Goal: Information Seeking & Learning: Learn about a topic

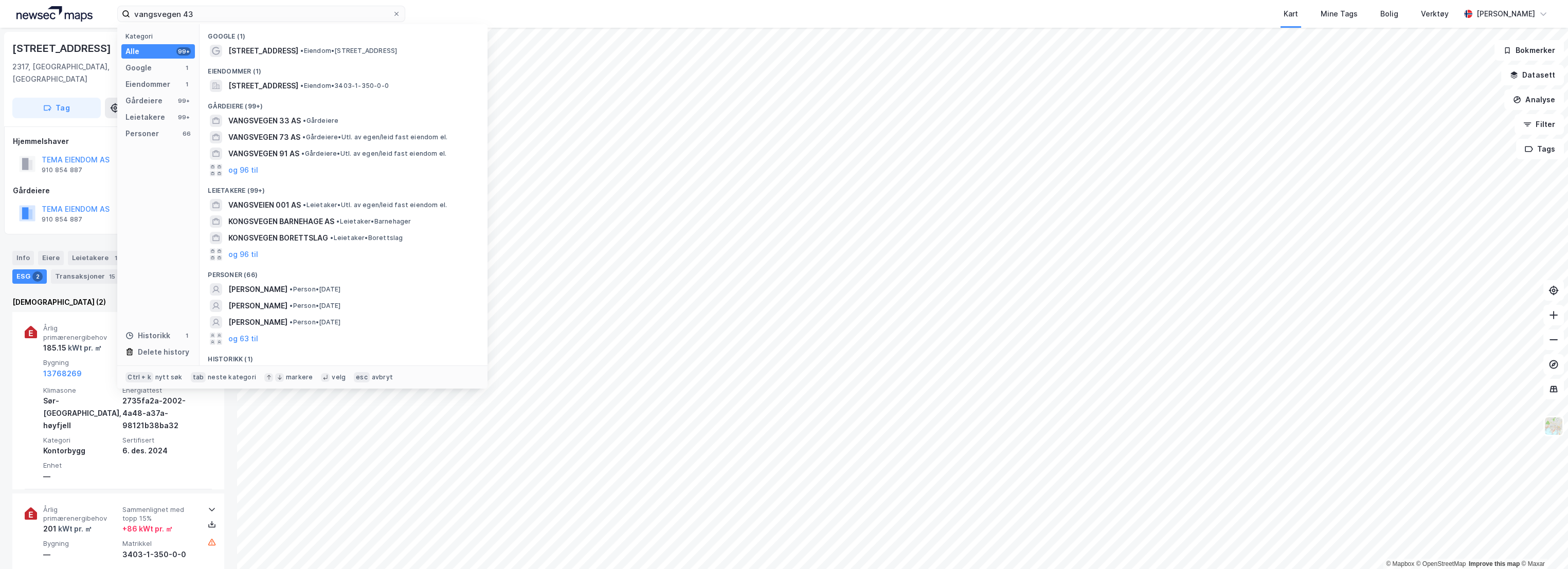
click at [78, 18] on div "vangsvegen 43 Kategori Alle 99+ Google 1 Eiendommer 1 Gårdeiere 99+ Leietakere …" at bounding box center [784, 13] width 1568 height 27
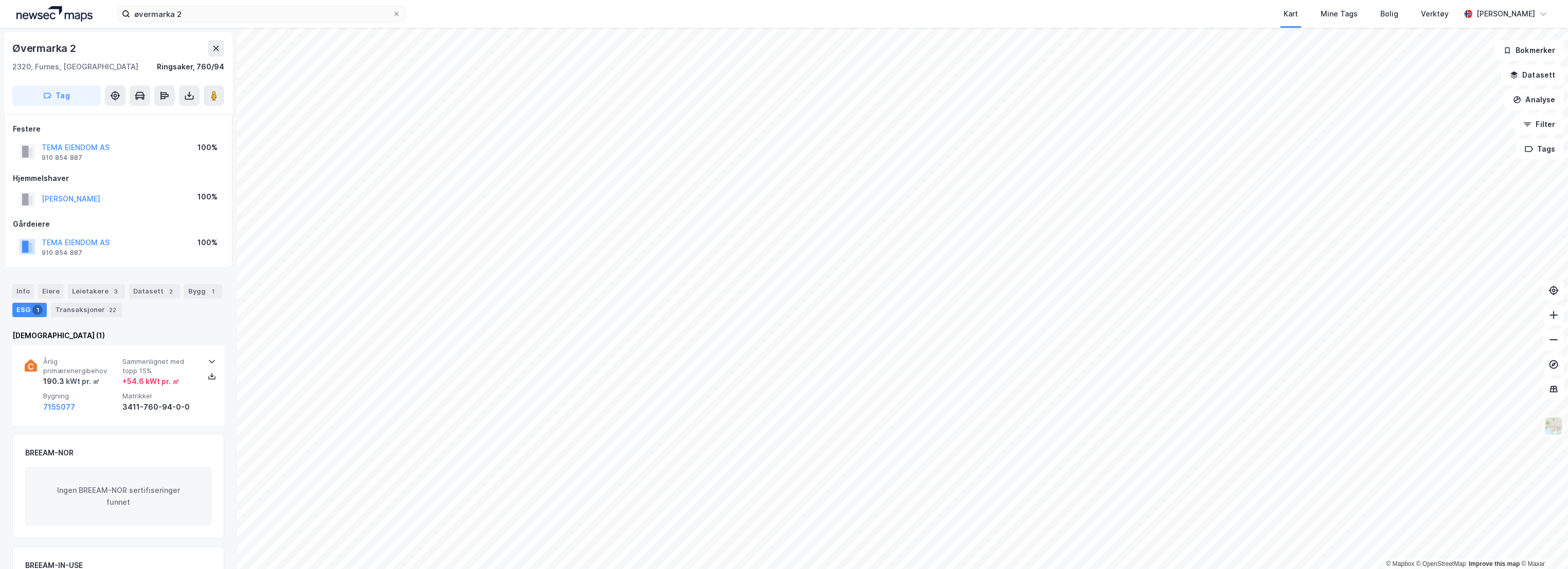
click at [63, 327] on div "Info Eiere Leietakere 3 Datasett 2 Bygg 1 ESG 1 Transaksjoner 22 Enova (1) Årli…" at bounding box center [119, 462] width 212 height 380
click at [88, 376] on div "kWt pr. ㎡" at bounding box center [82, 382] width 36 height 13
click at [19, 285] on div "Info" at bounding box center [23, 291] width 21 height 14
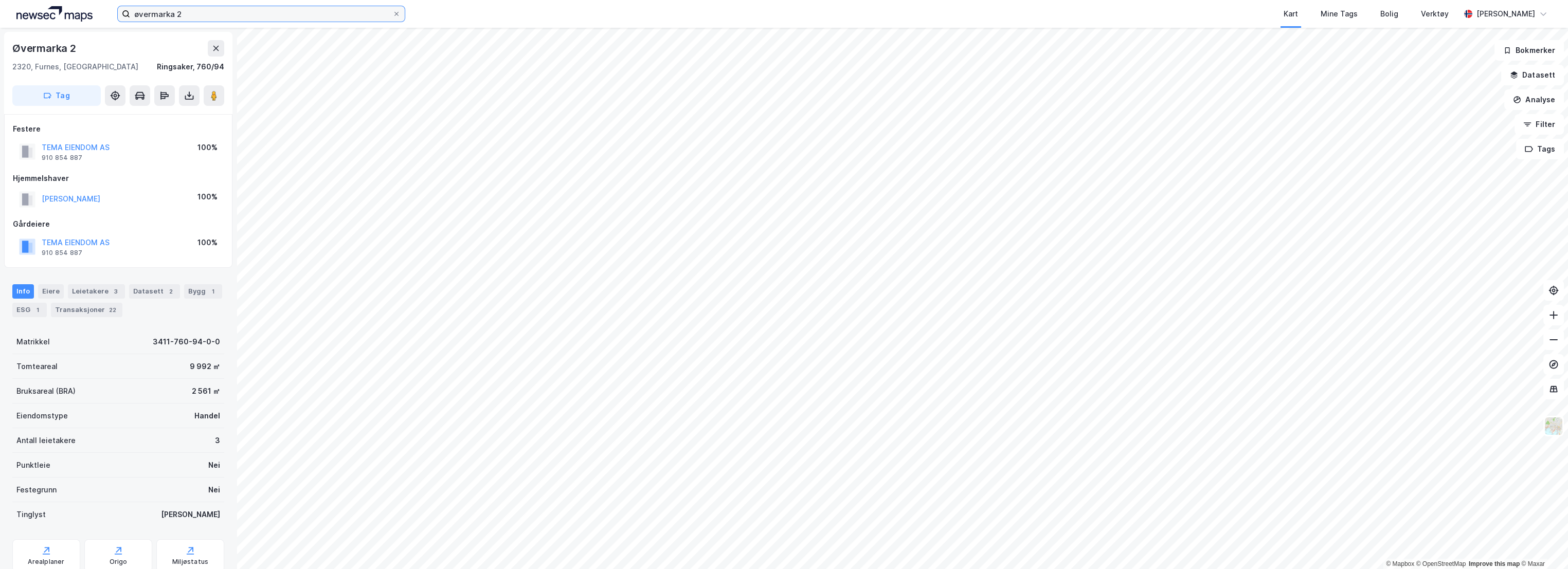
click at [194, 14] on input "øvermarka 2" at bounding box center [262, 13] width 262 height 16
click at [21, 307] on div "ESG" at bounding box center [24, 307] width 22 height 14
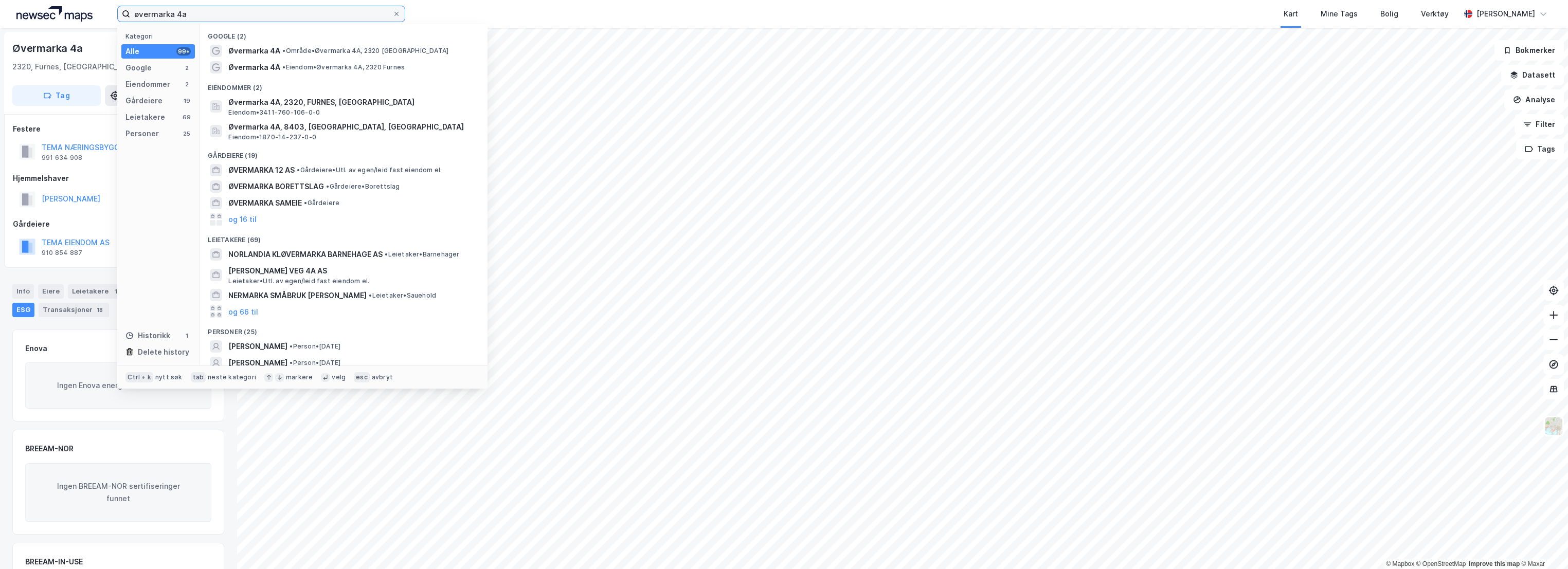
drag, startPoint x: 221, startPoint y: 16, endPoint x: 176, endPoint y: 18, distance: 45.0
click at [176, 18] on input "øvermarka 4a" at bounding box center [262, 13] width 262 height 16
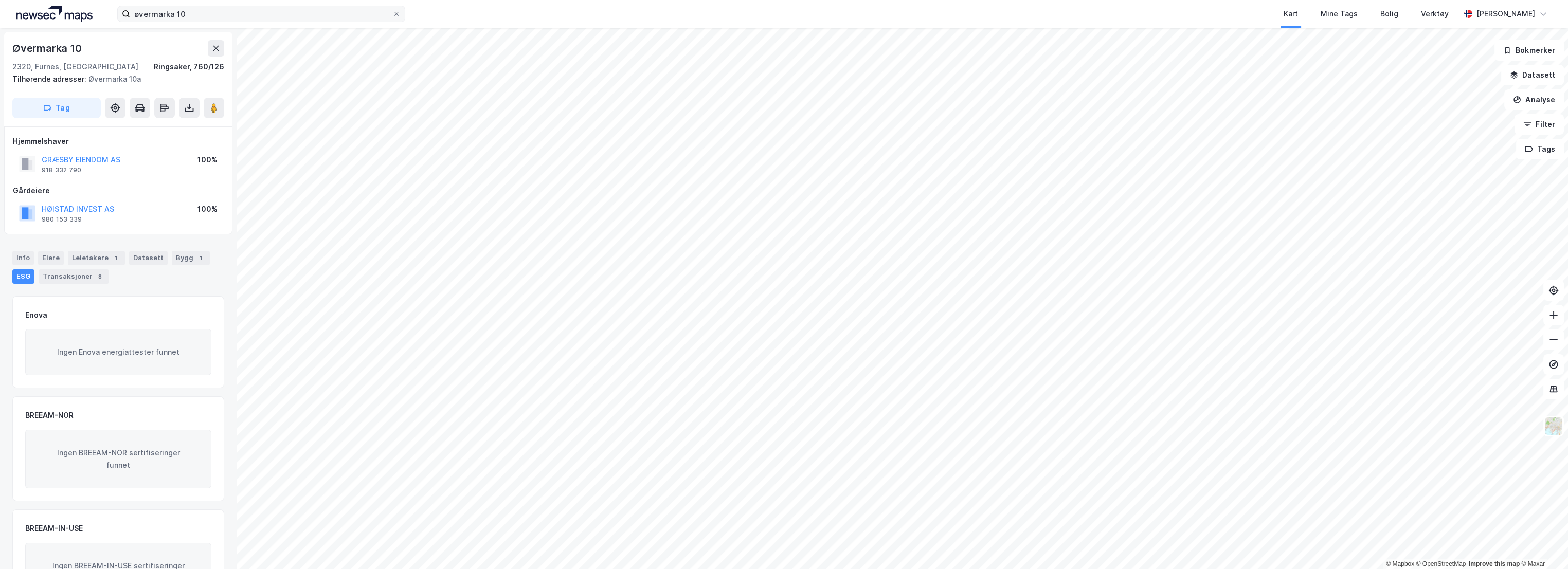
scroll to position [2, 0]
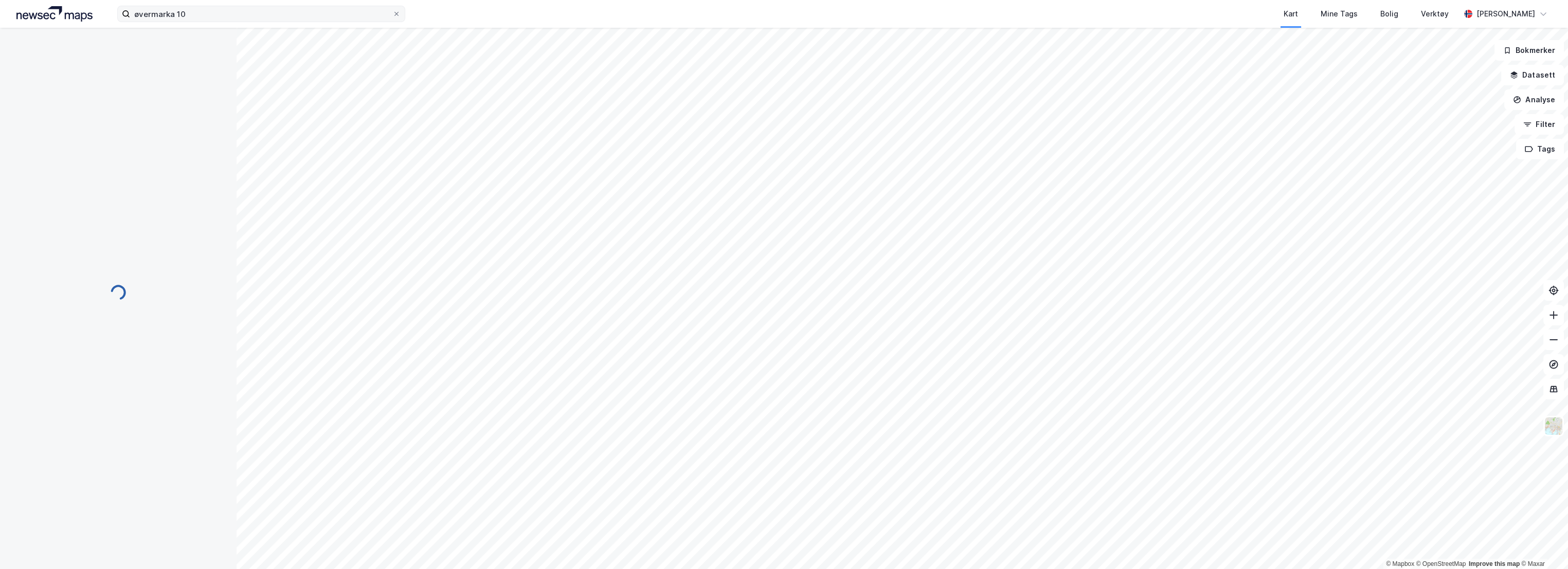
scroll to position [2, 0]
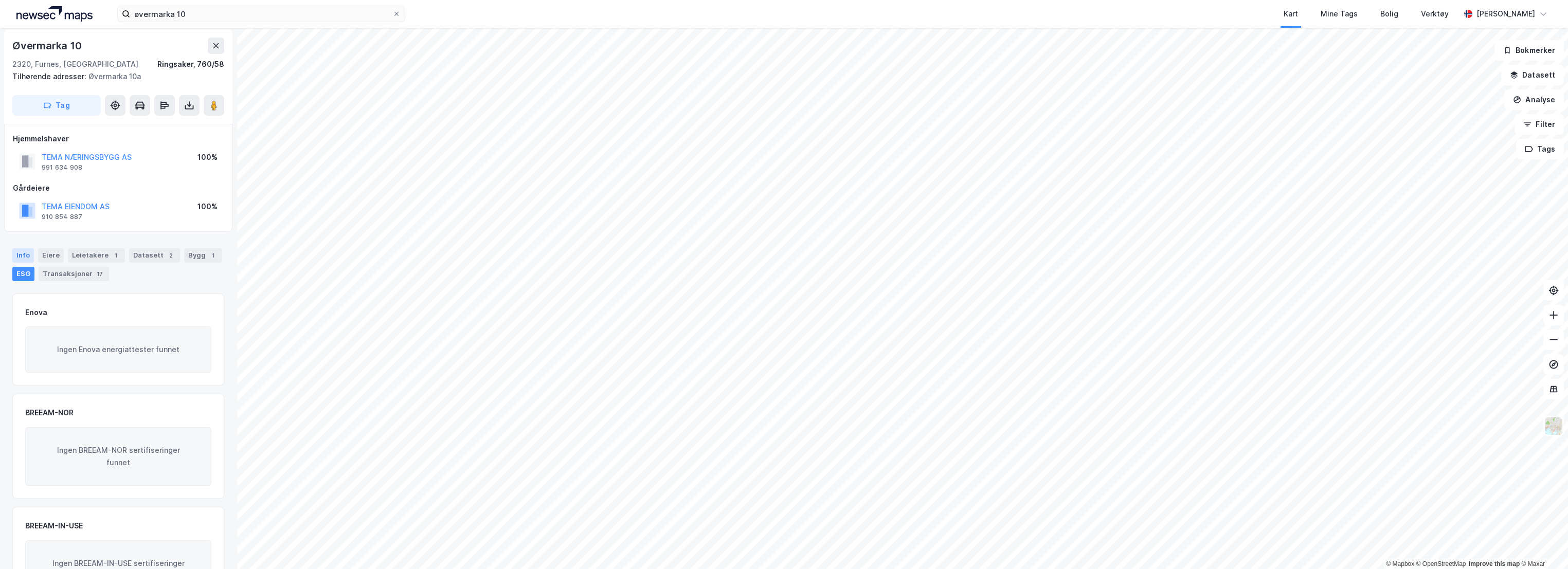
click at [20, 257] on div "Info" at bounding box center [23, 255] width 21 height 14
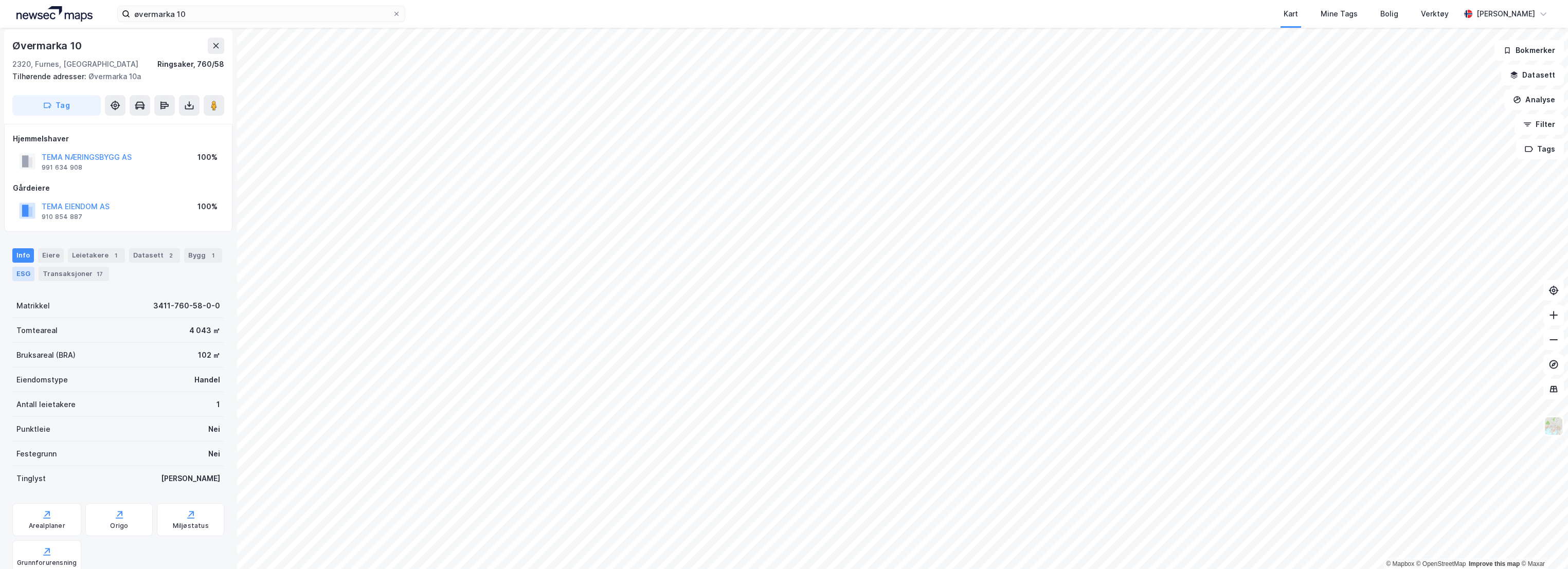
click at [29, 270] on div "ESG" at bounding box center [24, 273] width 22 height 14
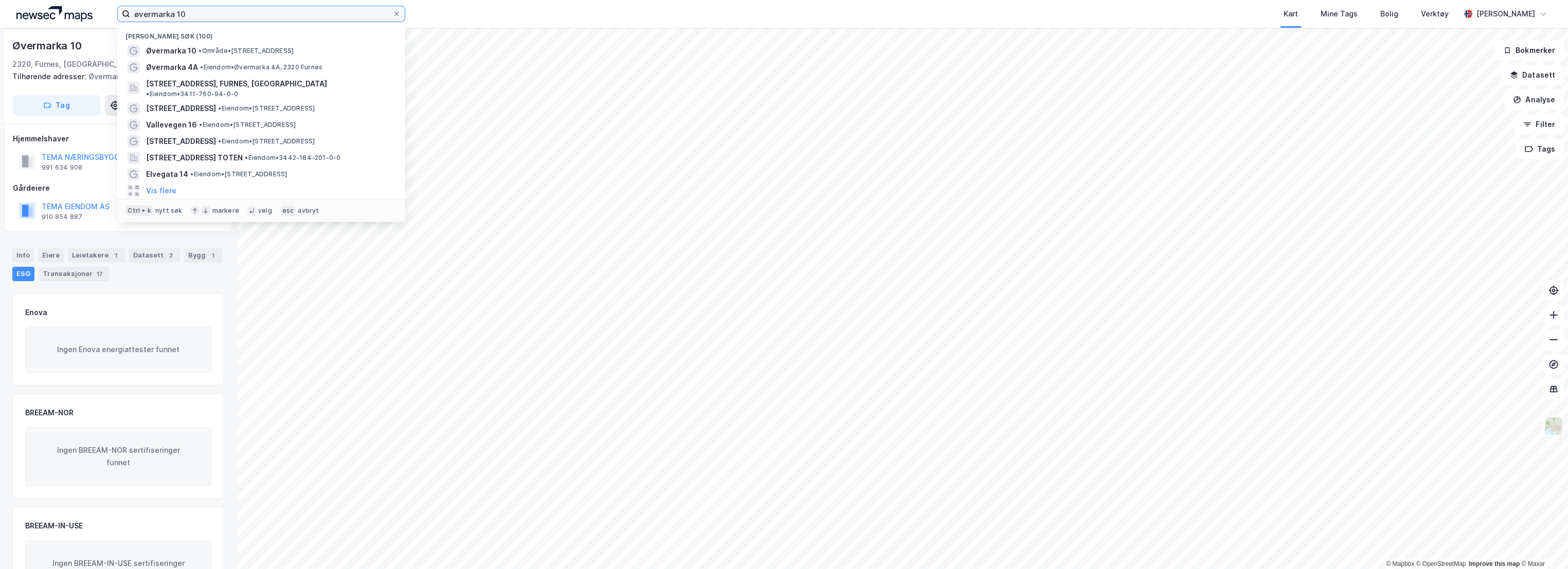
click at [193, 18] on input "øvermarka 10" at bounding box center [262, 13] width 262 height 16
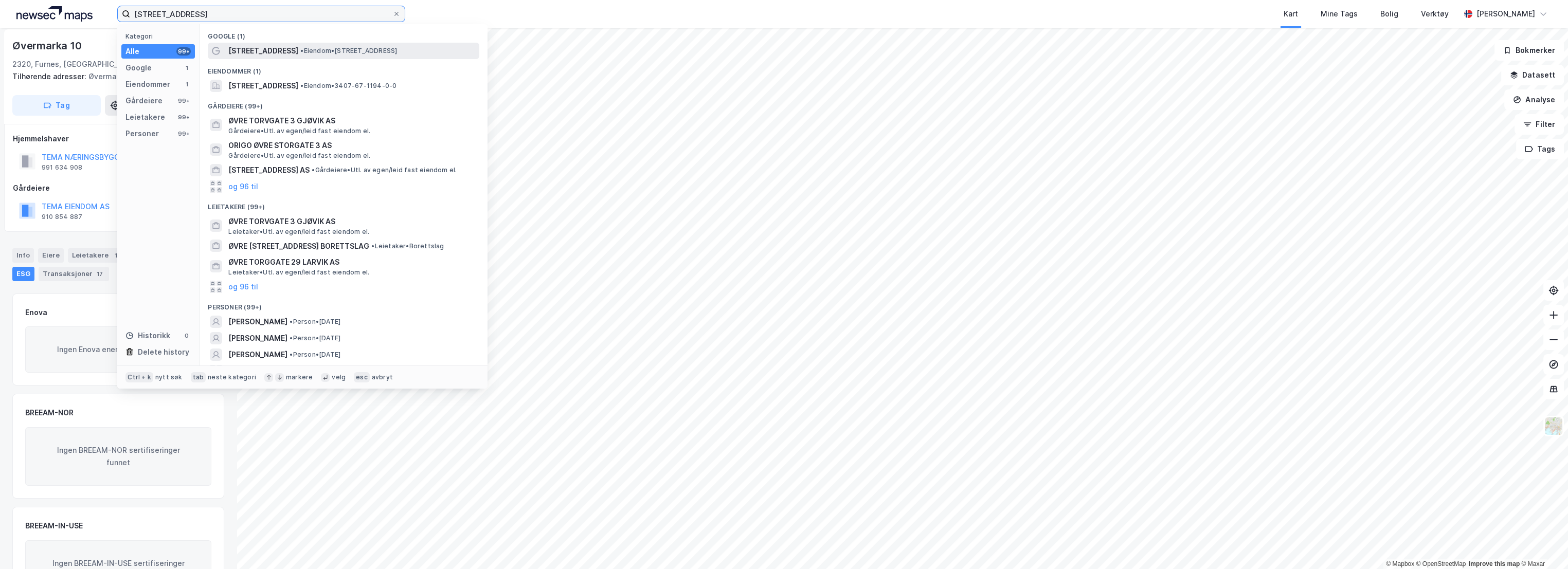
type input "[STREET_ADDRESS]"
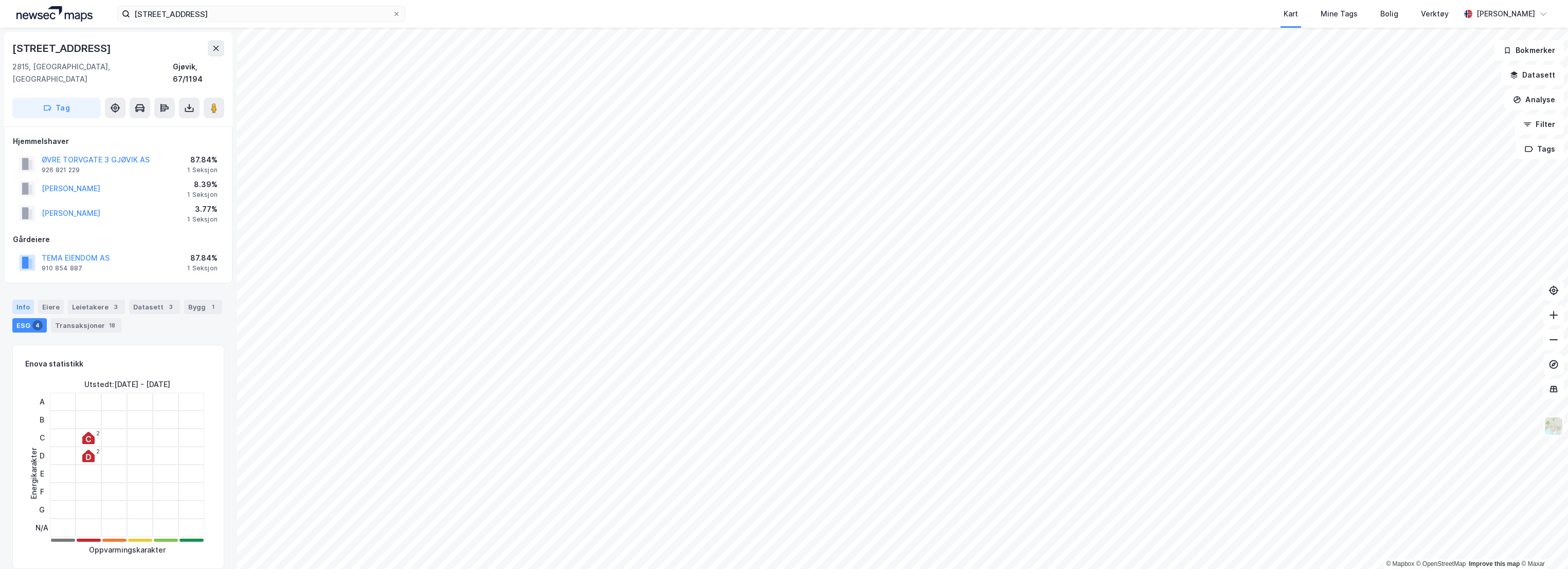
click at [21, 300] on div "Info" at bounding box center [23, 307] width 21 height 14
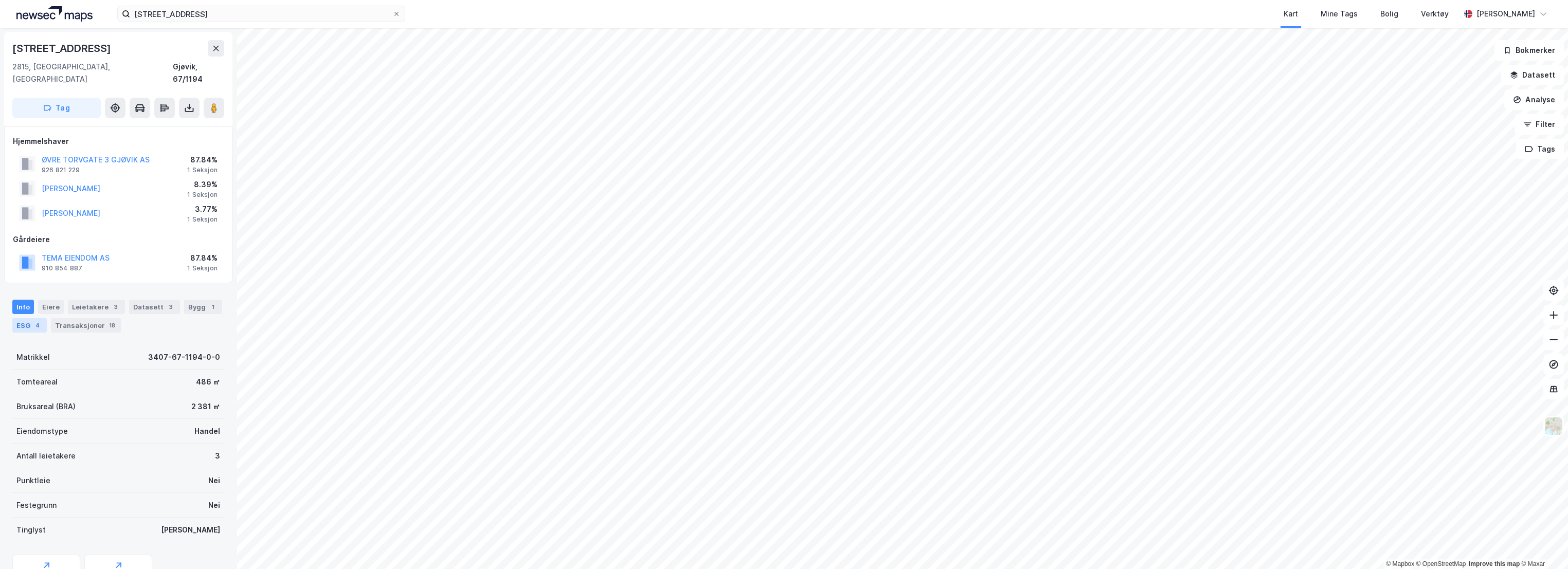
click at [29, 319] on div "ESG 4" at bounding box center [30, 325] width 34 height 14
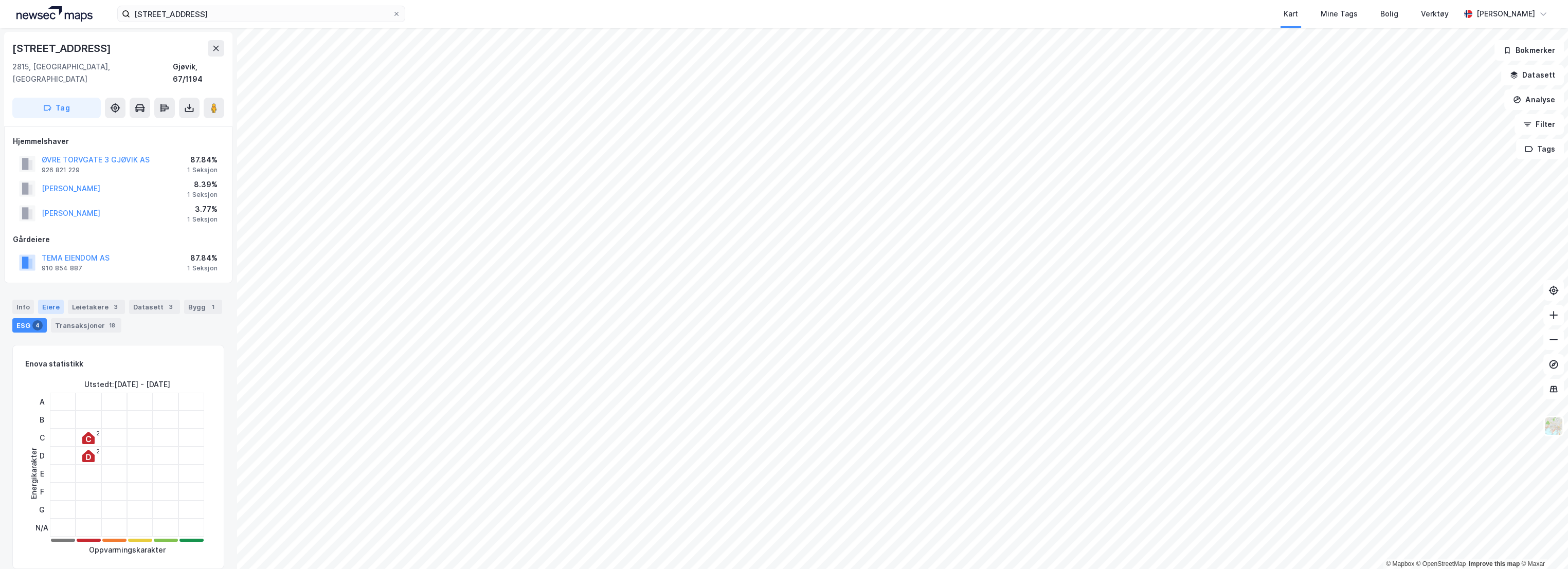
click at [50, 300] on div "Eiere" at bounding box center [50, 307] width 26 height 14
